Goal: Task Accomplishment & Management: Complete application form

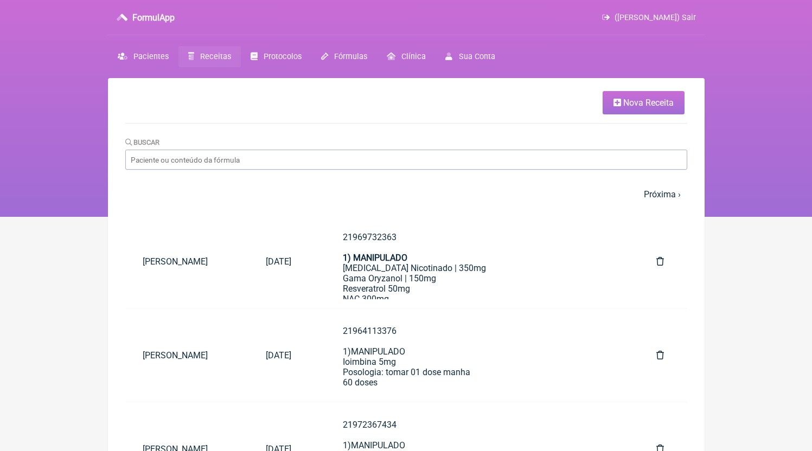
click at [627, 105] on span "Nova Receita" at bounding box center [648, 103] width 50 height 10
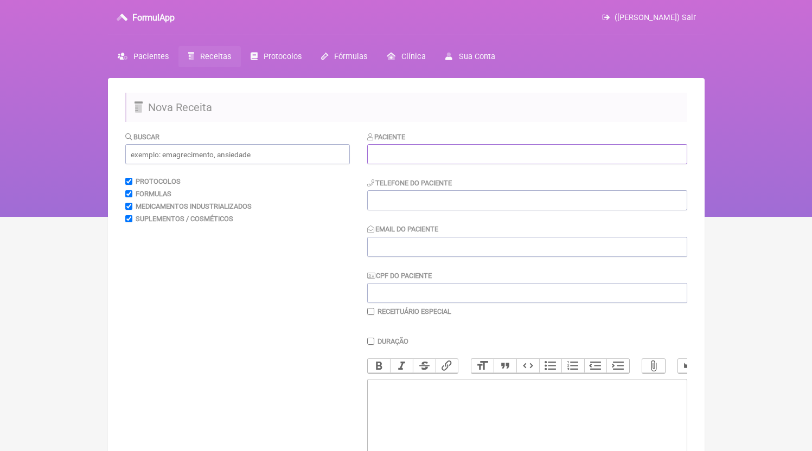
click at [464, 164] on input "text" at bounding box center [527, 154] width 320 height 20
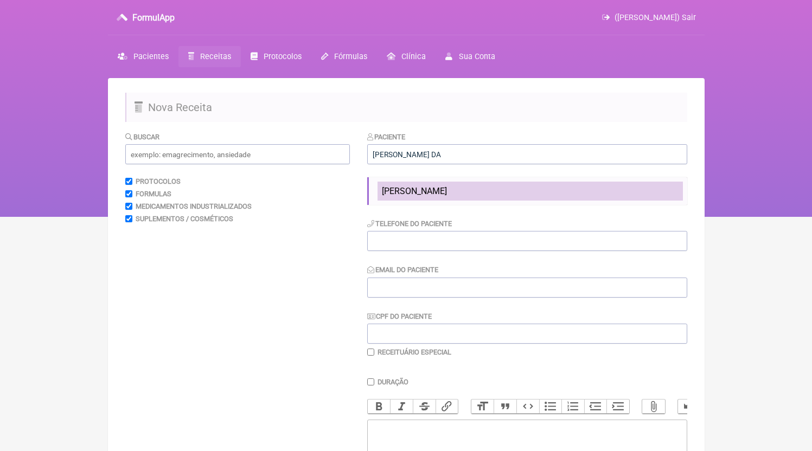
click at [470, 194] on li "[PERSON_NAME]" at bounding box center [529, 191] width 305 height 19
type input "[PERSON_NAME]"
type input "21976562666"
type input "[EMAIL_ADDRESS][DOMAIN_NAME]"
click at [465, 196] on li "[PERSON_NAME]" at bounding box center [529, 191] width 305 height 19
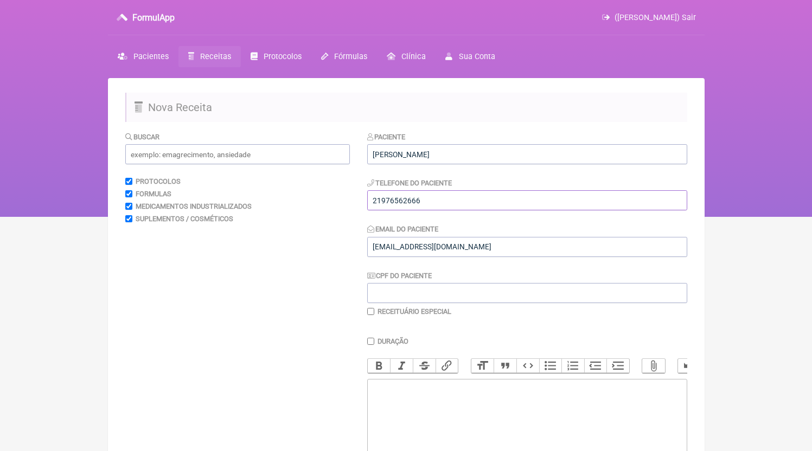
click at [464, 199] on input "21976562666" at bounding box center [527, 200] width 320 height 20
click at [456, 409] on trix-editor at bounding box center [527, 444] width 320 height 130
paste trix-editor "<div>21976562666</div>"
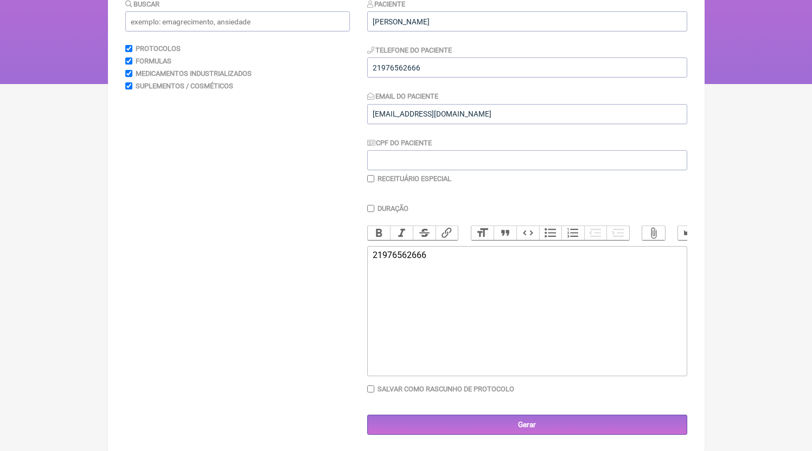
scroll to position [145, 0]
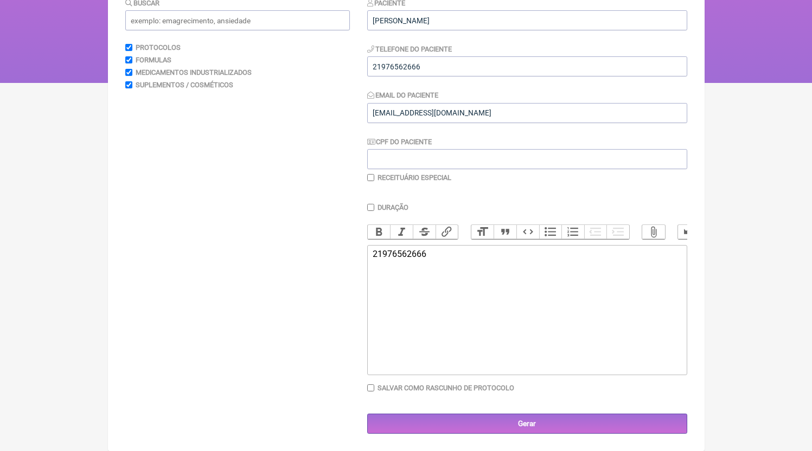
paste trix-editor "<div>21976562666<br><br>2)MANIPULADO<br>Atorvastatina 10mg<br>Coenzima Q10 200m…"
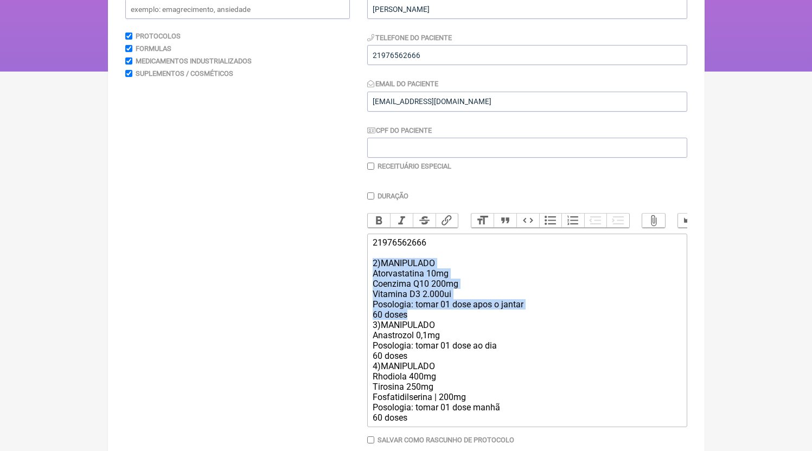
drag, startPoint x: 414, startPoint y: 321, endPoint x: 354, endPoint y: 276, distance: 75.5
click at [354, 276] on form "Buscar Protocolos Formulas Medicamentos Industrializados Suplementos / Cosmétic…" at bounding box center [406, 236] width 562 height 500
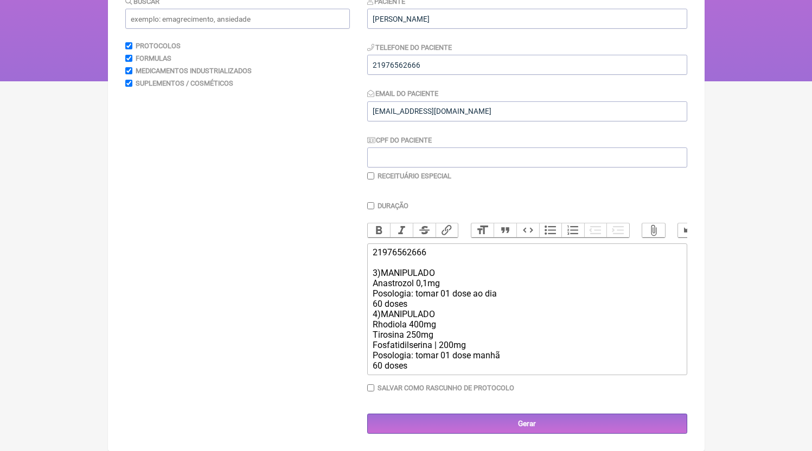
click at [386, 273] on div "21976562666 3)MANIPULADO Anastrozol 0,1mg Posologia: tomar 01 dose ao dia 60 do…" at bounding box center [527, 309] width 308 height 124
drag, startPoint x: 375, startPoint y: 276, endPoint x: 369, endPoint y: 276, distance: 6.5
click at [369, 276] on trix-editor "21976562666 3)MANIPULADO Anastrozol 0,1mg Posologia: tomar 01 dose ao dia 60 do…" at bounding box center [527, 310] width 320 height 132
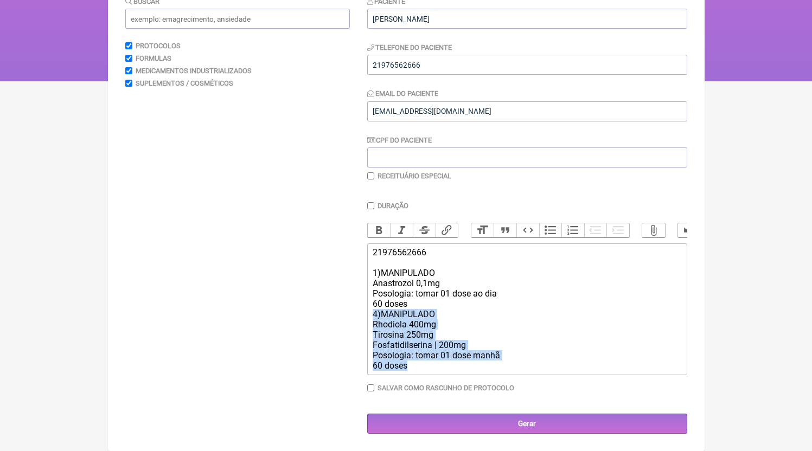
drag, startPoint x: 412, startPoint y: 372, endPoint x: 370, endPoint y: 315, distance: 70.2
click at [370, 315] on trix-editor "21976562666 1)MANIPULADO Anastrozol 0,1mg Posologia: tomar 01 dose ao dia 60 do…" at bounding box center [527, 310] width 320 height 132
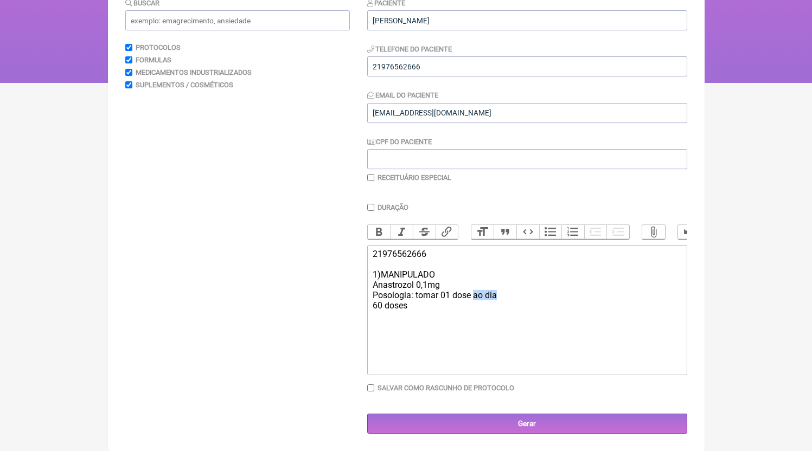
drag, startPoint x: 476, startPoint y: 297, endPoint x: 535, endPoint y: 295, distance: 59.2
click at [535, 295] on div "21976562666 1)MANIPULADO Anastrozol 0,1mg Posologia: tomar 01 dose ao dia 60 do…" at bounding box center [527, 280] width 308 height 62
click at [477, 324] on trix-editor "21976562666 1)MANIPULADO Anastrozol 0,1mg Posologia: tomar 01 dose 3X semana 45…" at bounding box center [527, 310] width 320 height 130
type trix-editor "<div>21976562666<br><br>1)MANIPULADO<br>Anastrozol 0,1mg<br>Posologia: tomar 01…"
click at [201, 10] on input "text" at bounding box center [237, 20] width 225 height 20
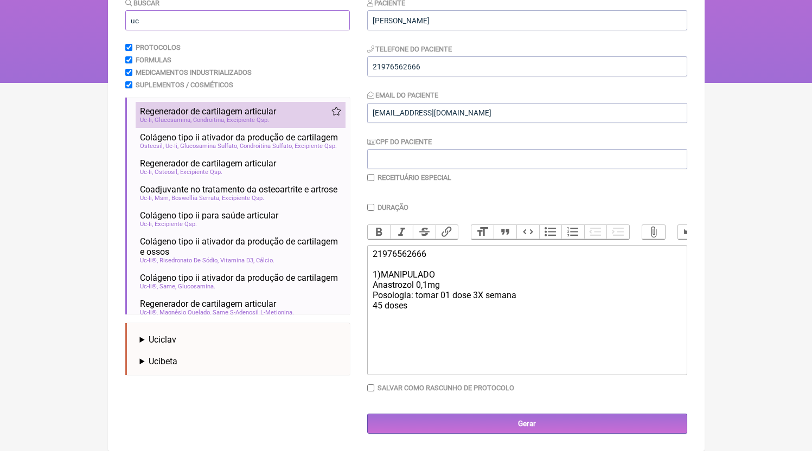
type input "uc"
click at [209, 117] on span "Condroitina" at bounding box center [209, 120] width 32 height 7
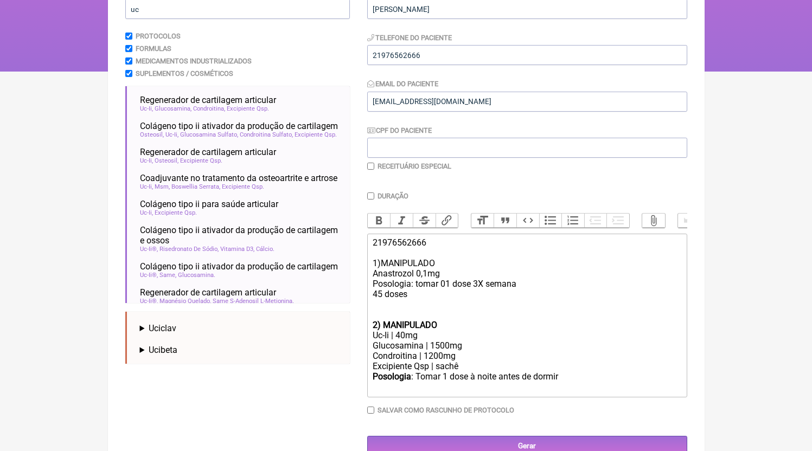
click at [399, 318] on div "21976562666 1)MANIPULADO Anastrozol 0,1mg Posologia: tomar 01 dose 3X semana 45…" at bounding box center [527, 279] width 308 height 82
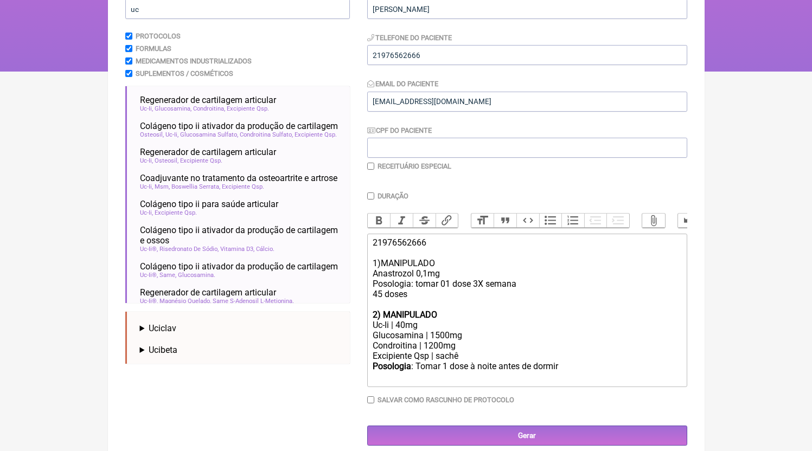
click at [449, 383] on div "Posologia : Tomar 1 dose à noite antes de dormir ㅤ" at bounding box center [527, 372] width 308 height 22
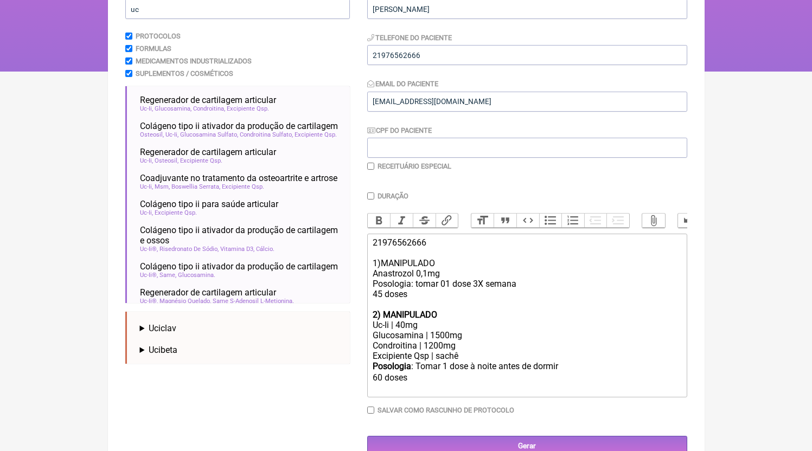
type trix-editor "<div>21976562666<br><br>1)MANIPULADO<br>Anastrozol 0,1mg<br>Posologia: tomar 01…"
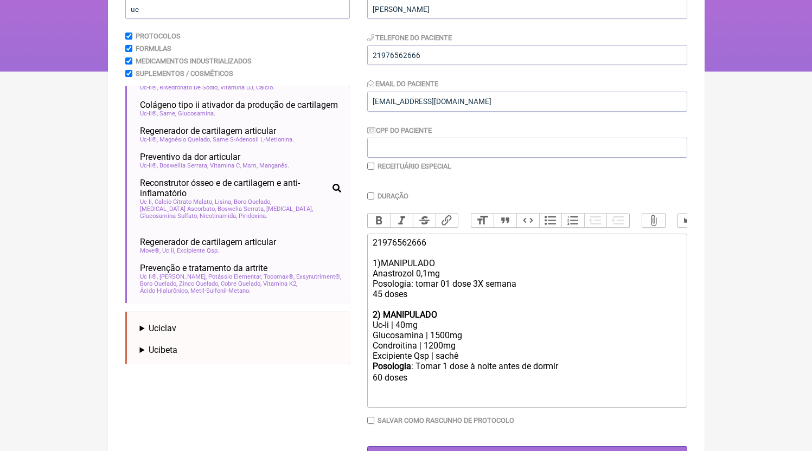
scroll to position [204, 0]
drag, startPoint x: 193, startPoint y: 14, endPoint x: 117, endPoint y: 9, distance: 75.6
click at [125, 9] on input "uc" at bounding box center [237, 9] width 225 height 20
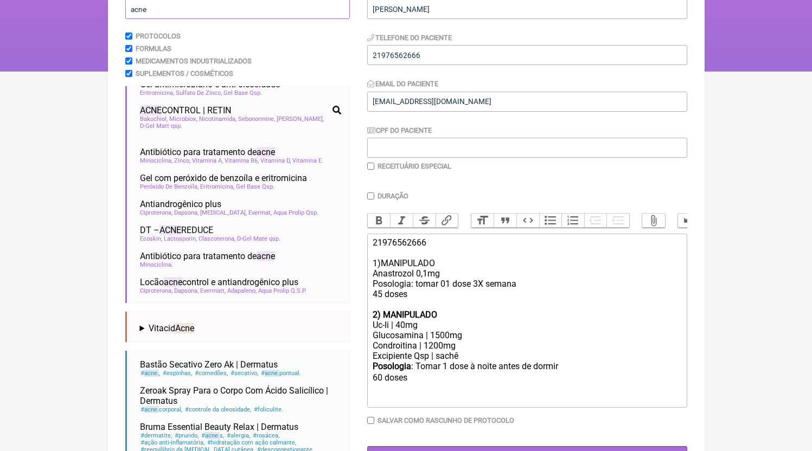
scroll to position [771, 0]
type input "acne"
click at [441, 404] on div "Posologia : Tomar 1 dose à noite antes de dormir ㅤ 60 doses" at bounding box center [527, 382] width 308 height 42
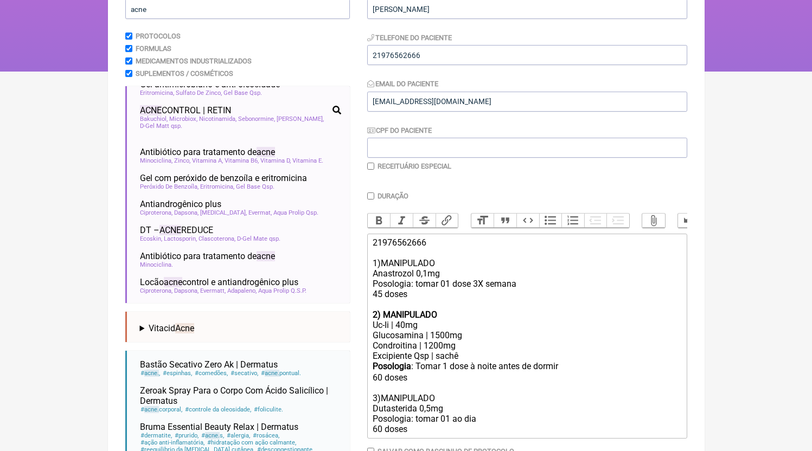
scroll to position [149, 0]
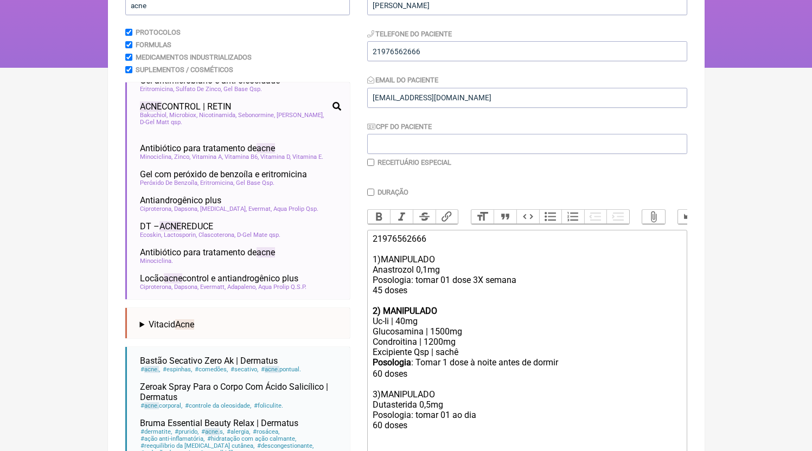
type trix-editor "<div>21976562666<br><br>1)MANIPULADO<br>Anastrozol 0,1mg<br>Posologia: tomar 01…"
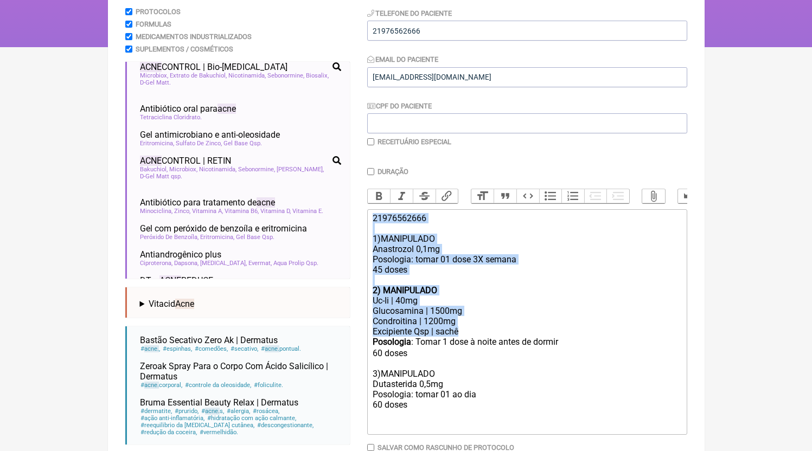
scroll to position [590, 0]
